Goal: Find specific page/section: Find specific page/section

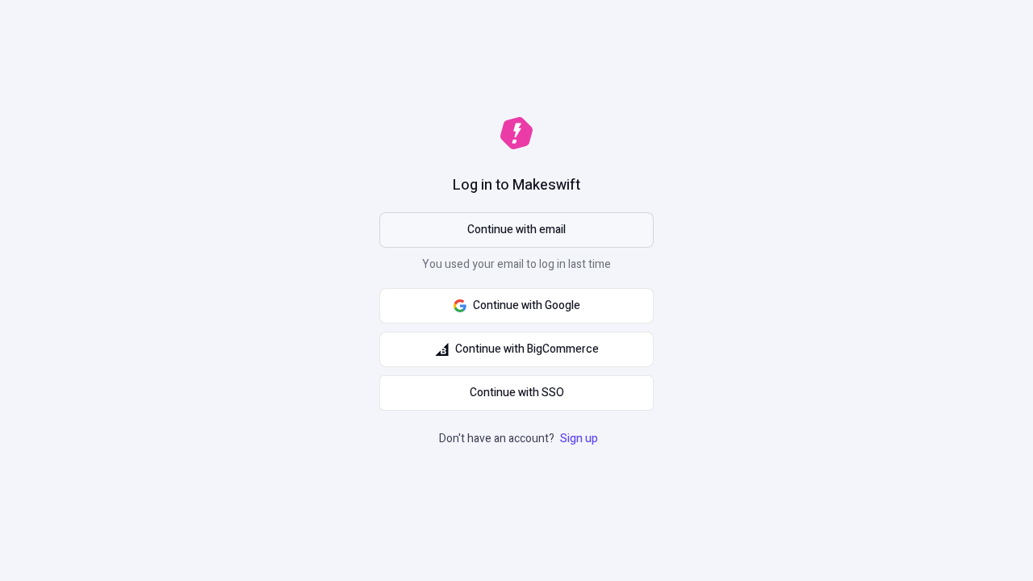
click at [516, 230] on span "Continue with email" at bounding box center [516, 230] width 98 height 18
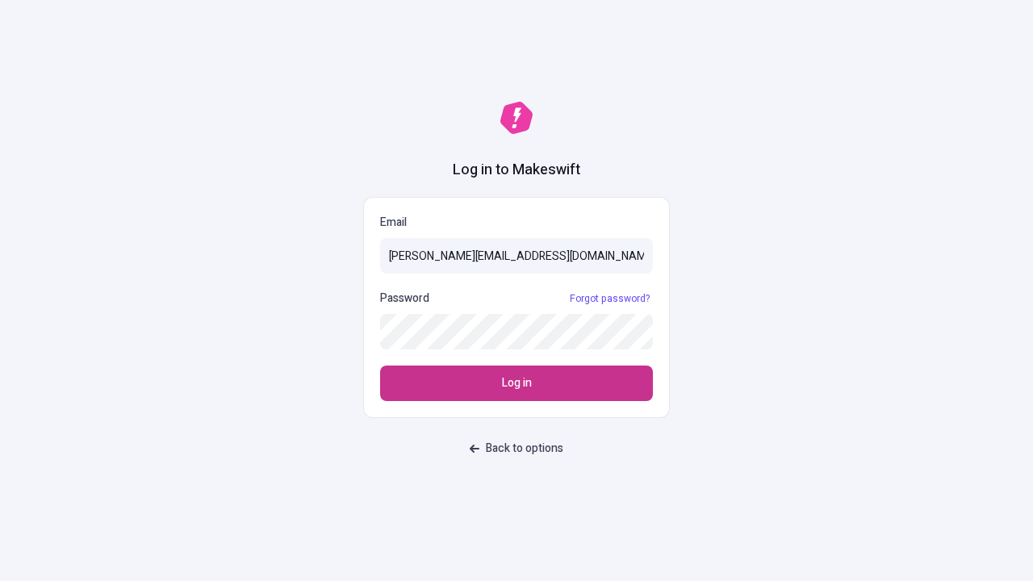
click at [516, 383] on span "Log in" at bounding box center [517, 383] width 30 height 18
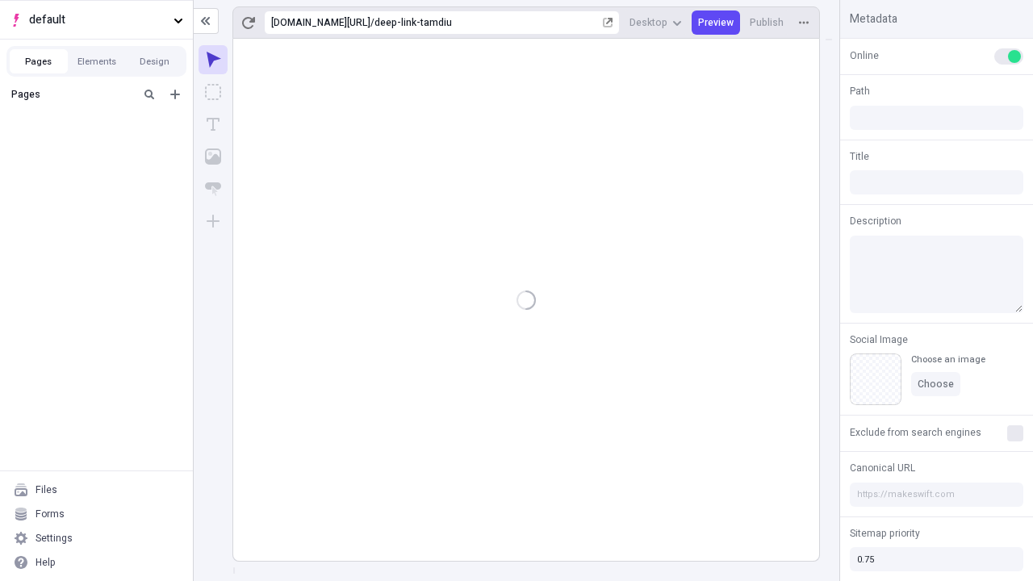
type input "/deep-link-tamdiu"
